Goal: Use online tool/utility: Use online tool/utility

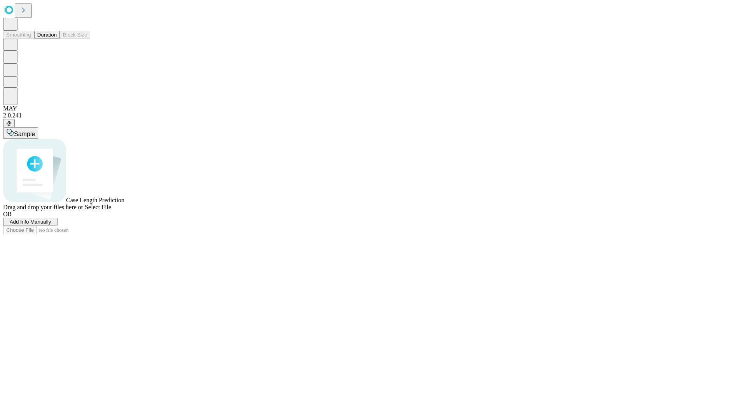
click at [57, 39] on button "Duration" at bounding box center [47, 35] width 26 height 8
click at [35, 131] on span "Sample" at bounding box center [24, 134] width 21 height 7
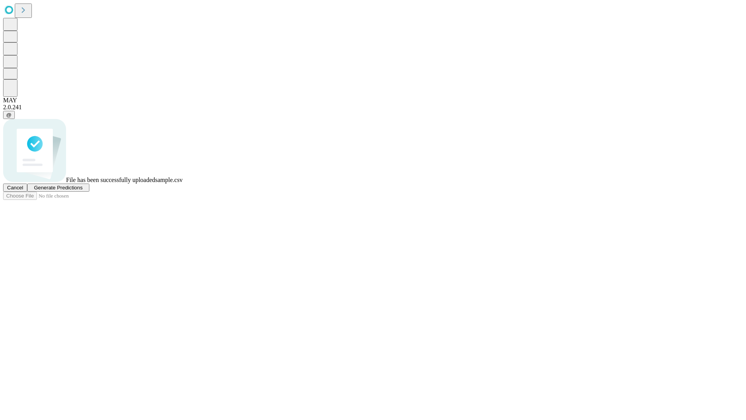
click at [82, 190] on span "Generate Predictions" at bounding box center [58, 188] width 49 height 6
